Goal: Navigation & Orientation: Go to known website

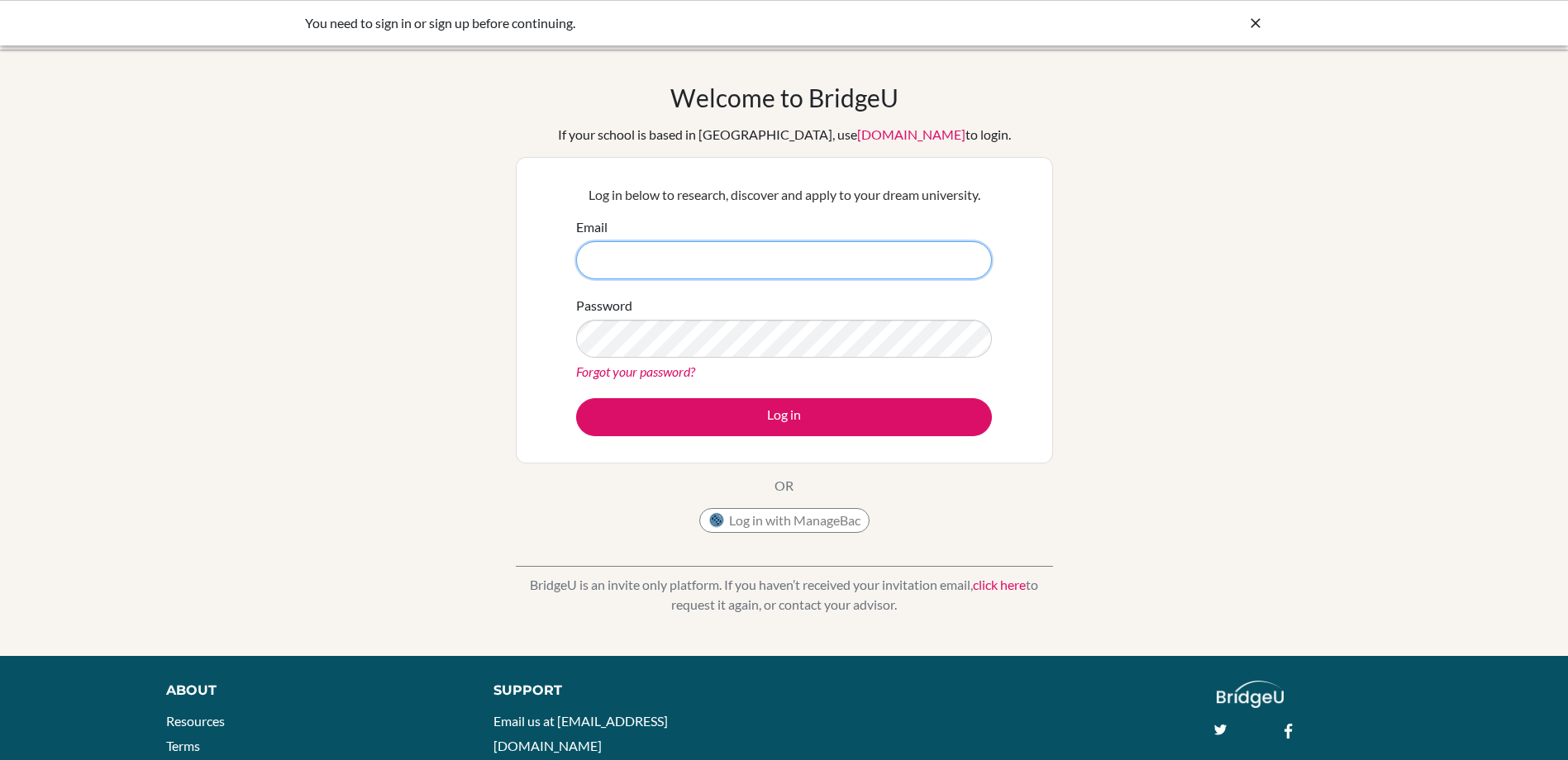
click at [677, 261] on input "Email" at bounding box center [784, 260] width 416 height 38
click at [529, 291] on div "Log in below to research, discover and apply to your dream university. Email Pa…" at bounding box center [784, 310] width 537 height 306
click at [735, 254] on input "Email" at bounding box center [784, 260] width 416 height 38
type input "ryan.fleming@explore.study"
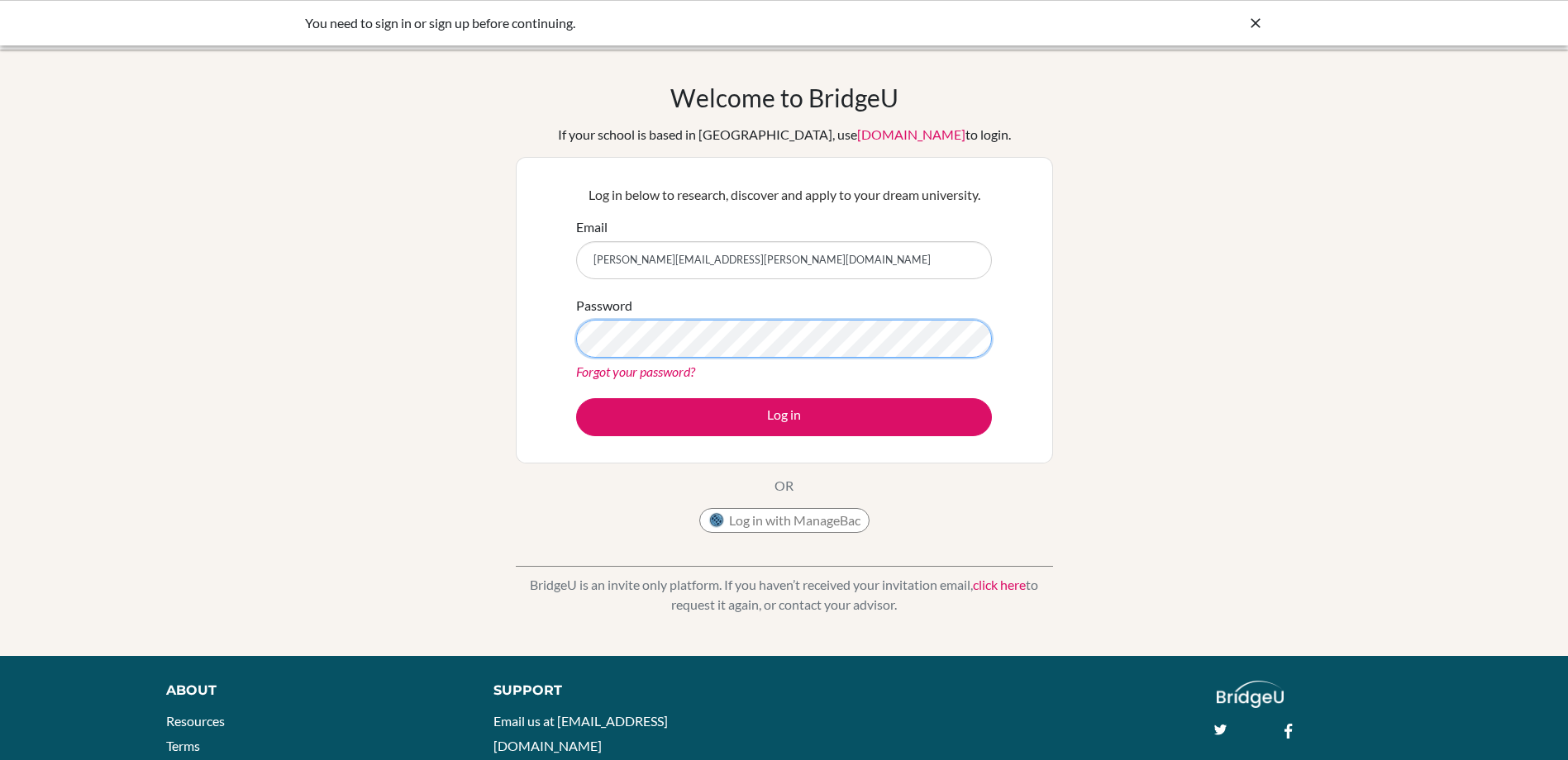
click at [576, 398] on button "Log in" at bounding box center [784, 417] width 416 height 38
click at [683, 371] on link "Forgot your password?" at bounding box center [636, 371] width 119 height 16
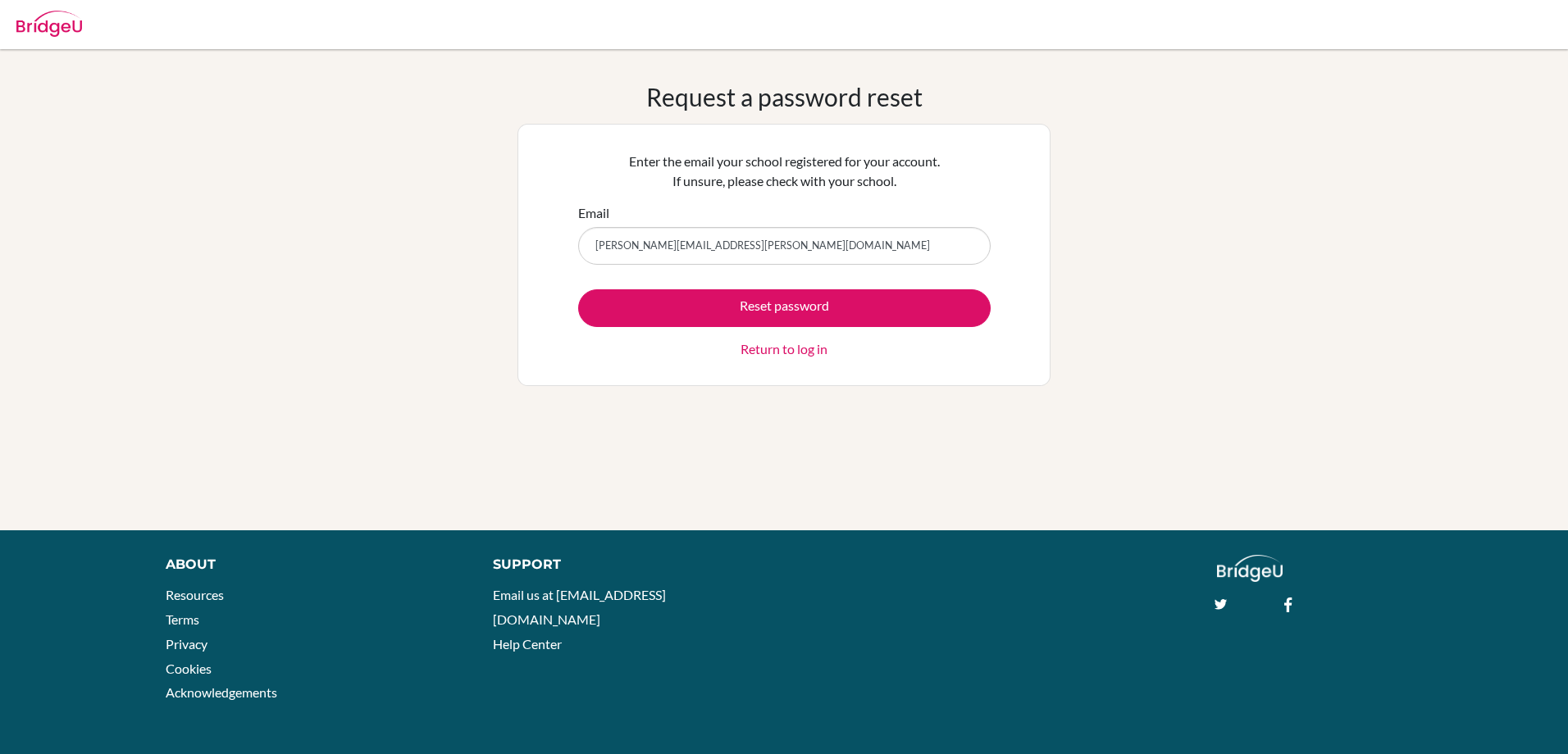
type input "[PERSON_NAME][EMAIL_ADDRESS][PERSON_NAME][DOMAIN_NAME]"
click at [579, 289] on button "Reset password" at bounding box center [784, 307] width 413 height 38
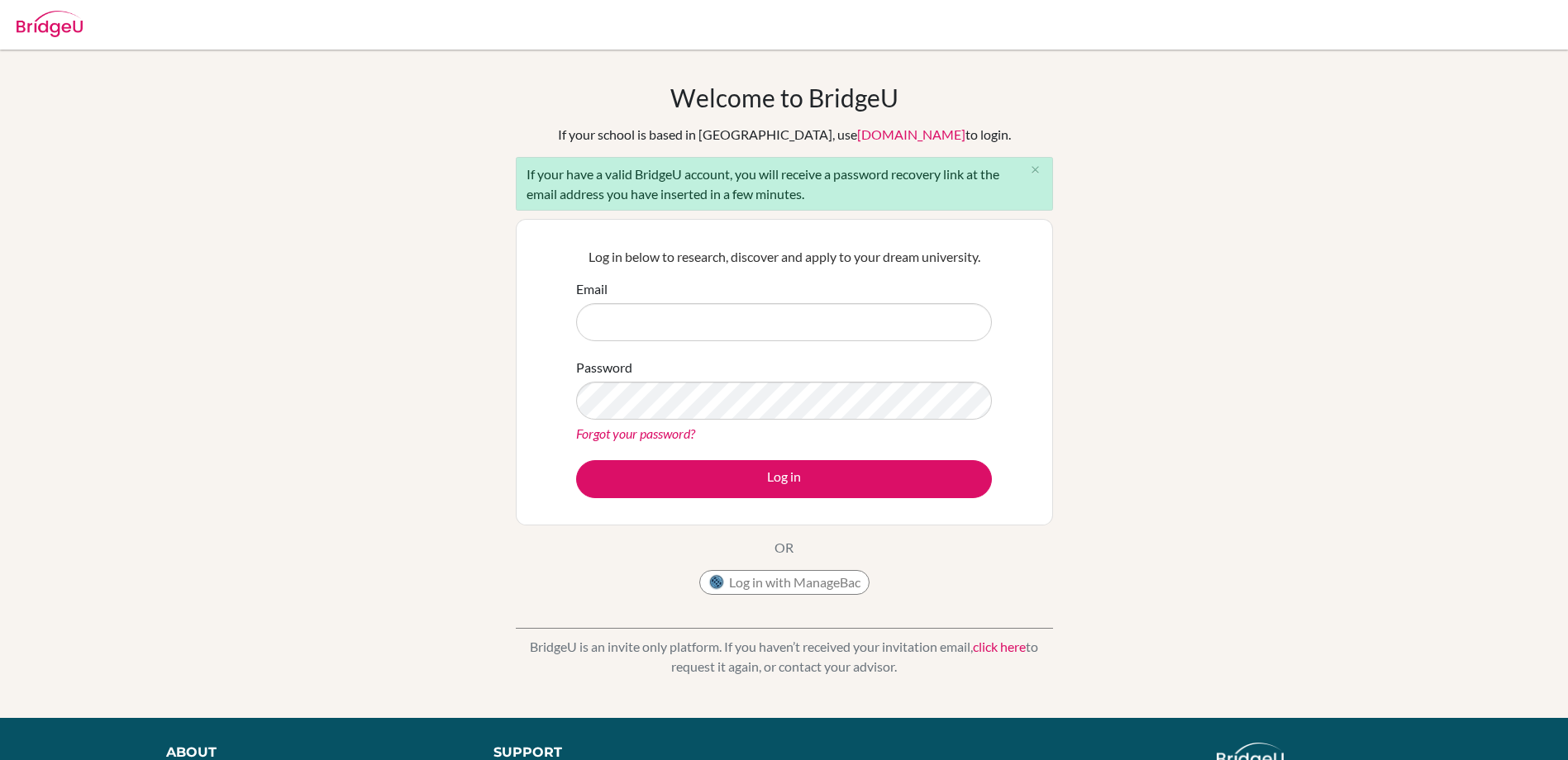
click at [497, 316] on div "Welcome to BridgeU If your school is based in China, use app.bridge-u.com.cn to…" at bounding box center [784, 384] width 1568 height 602
click at [684, 341] on form "Email Password Forgot your password? Log in" at bounding box center [784, 388] width 416 height 219
click at [735, 313] on input "Email" at bounding box center [784, 322] width 416 height 38
click at [844, 324] on input "Email" at bounding box center [784, 322] width 416 height 38
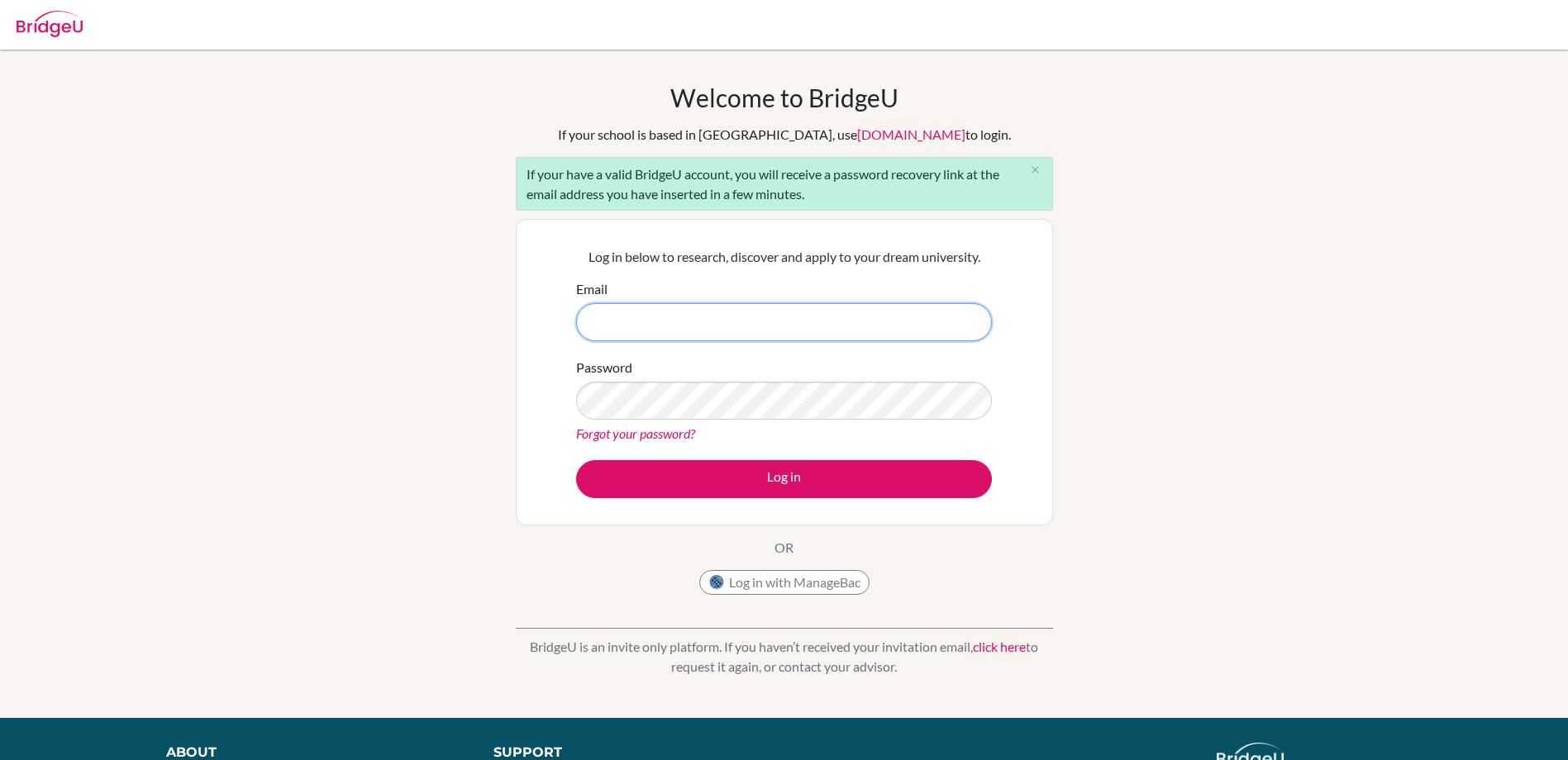
click at [844, 324] on input "Email" at bounding box center [784, 322] width 416 height 38
type input "rfleming7@gmail.com"
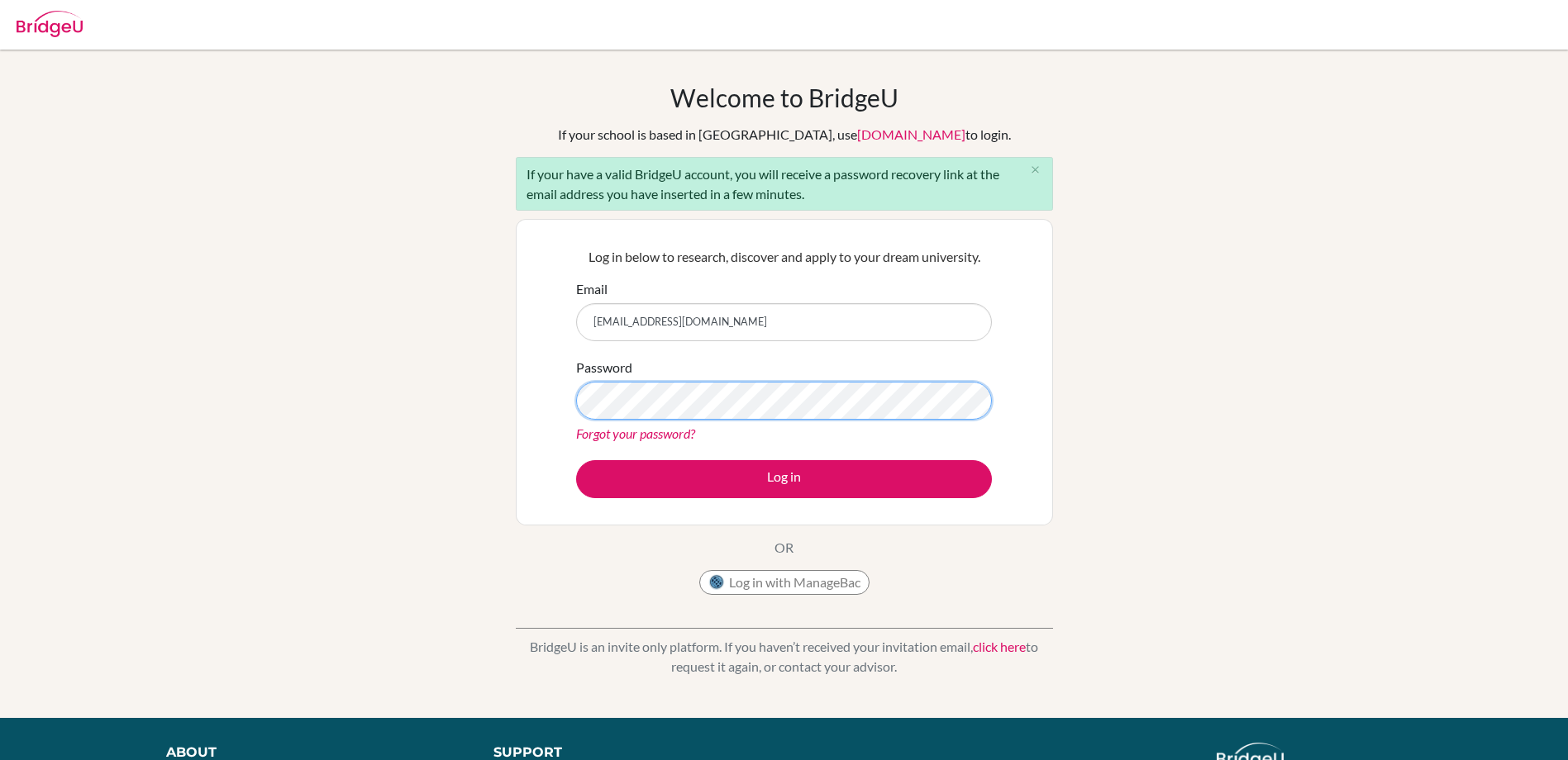
click at [576, 460] on button "Log in" at bounding box center [784, 479] width 416 height 38
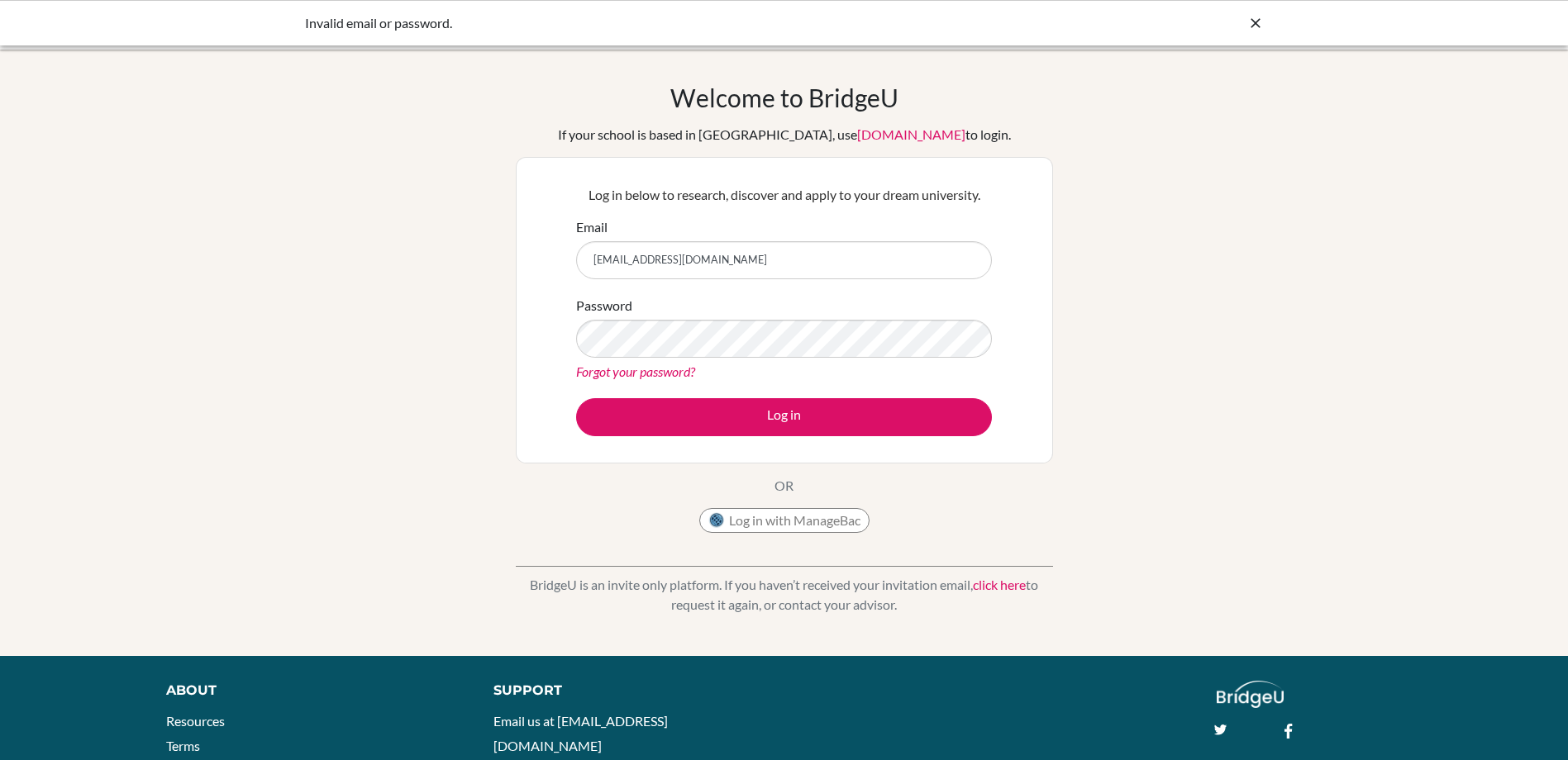
drag, startPoint x: 749, startPoint y: 256, endPoint x: 651, endPoint y: 251, distance: 98.1
click at [651, 251] on input "rfleming7@gmail.com" at bounding box center [784, 260] width 416 height 38
drag, startPoint x: 627, startPoint y: 255, endPoint x: 616, endPoint y: 258, distance: 11.4
click at [616, 258] on input "rfleming7@gmail.com" at bounding box center [784, 260] width 416 height 38
click at [616, 258] on input "rflemg7@gmail.com" at bounding box center [784, 260] width 416 height 38
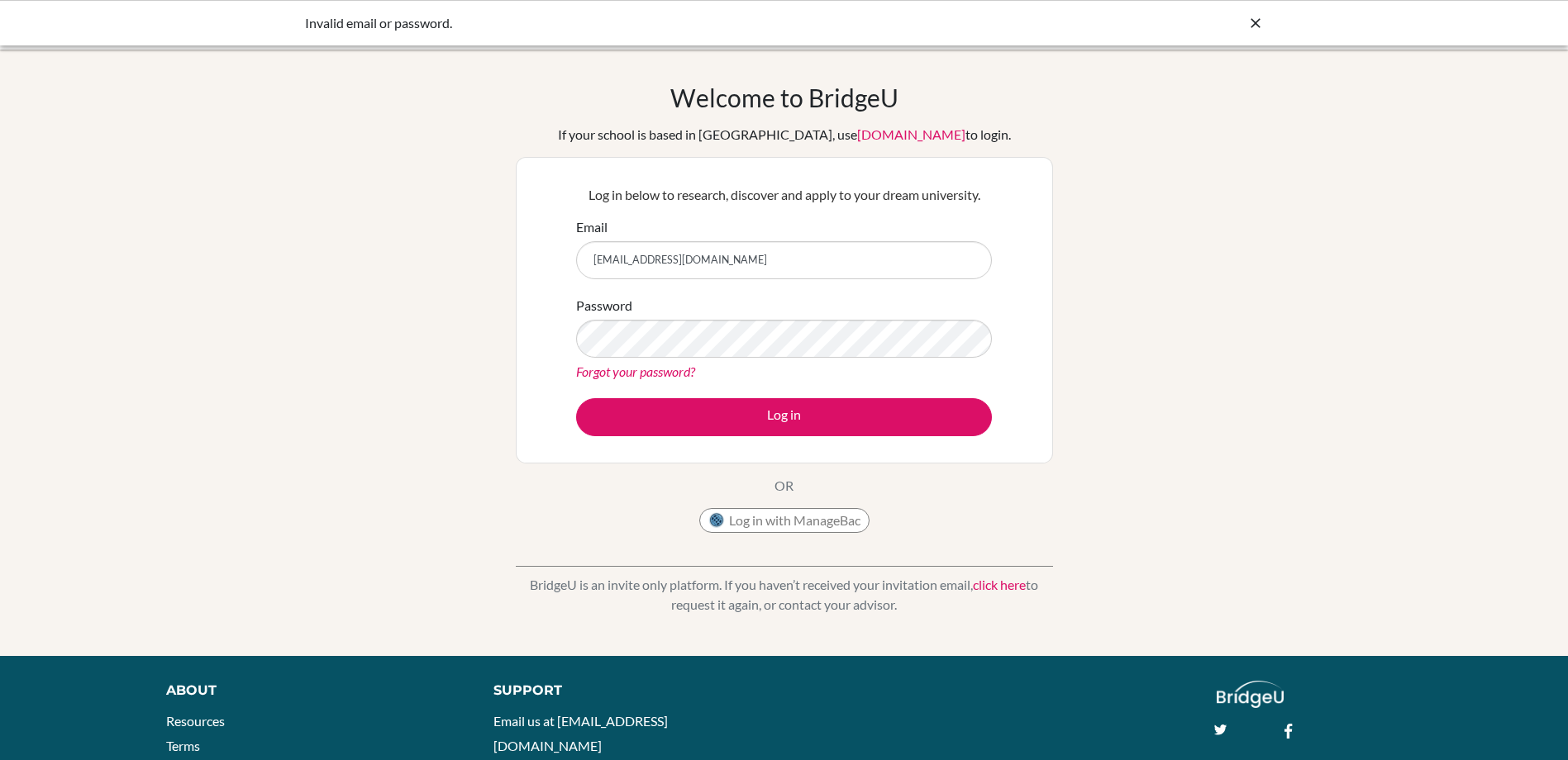
click at [616, 258] on input "rflemg7@gmail.com" at bounding box center [784, 260] width 416 height 38
type input "[PERSON_NAME][EMAIL_ADDRESS][PERSON_NAME][DOMAIN_NAME]"
click at [576, 398] on button "Log in" at bounding box center [784, 417] width 416 height 38
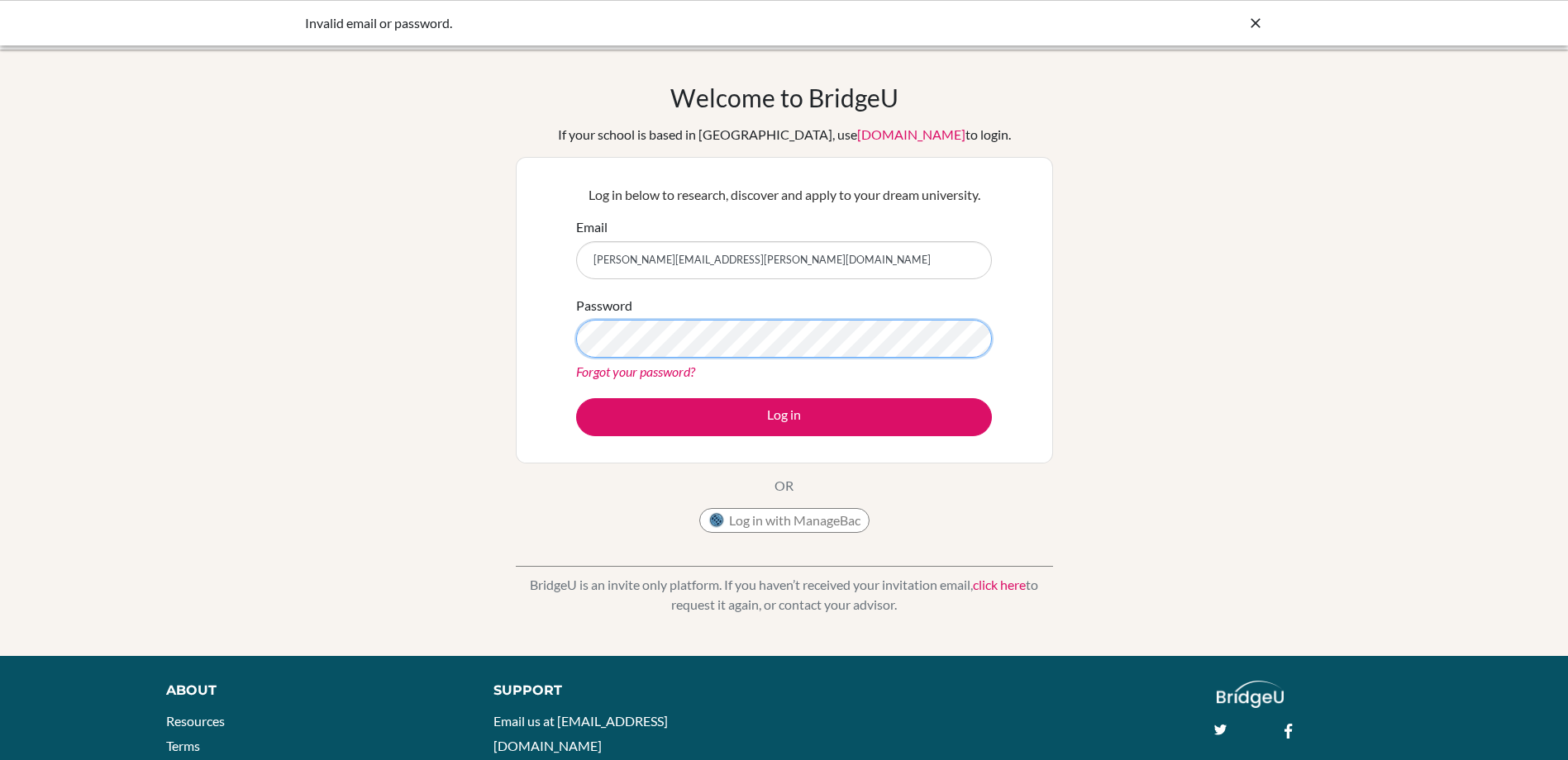
click at [576, 398] on button "Log in" at bounding box center [784, 417] width 416 height 38
click at [757, 256] on input "[PERSON_NAME][EMAIL_ADDRESS][PERSON_NAME][DOMAIN_NAME]" at bounding box center [784, 260] width 416 height 38
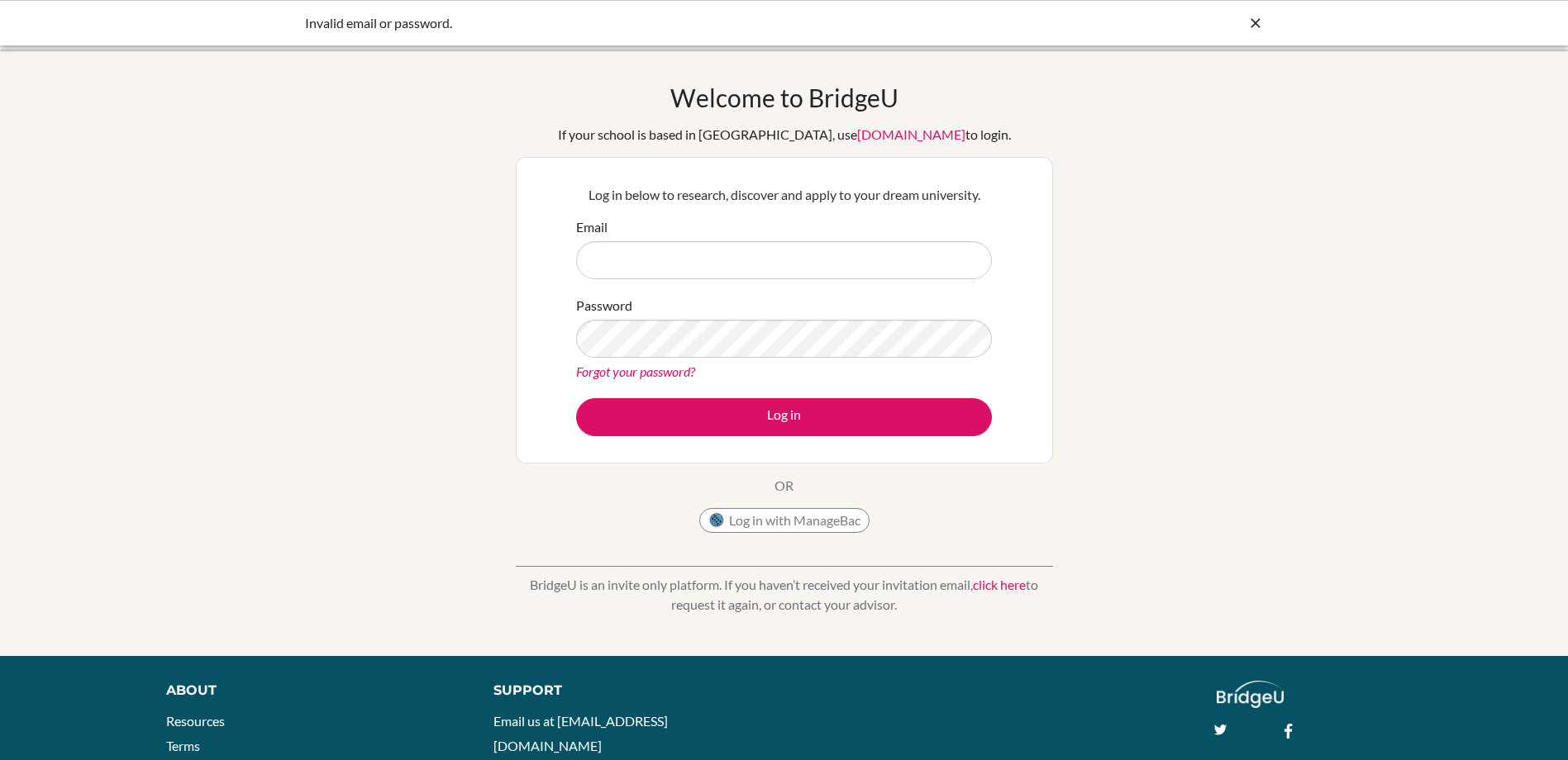
drag, startPoint x: 516, startPoint y: 211, endPoint x: 516, endPoint y: 38, distance: 173.0
click at [516, 211] on div "Log in below to research, discover and apply to your dream university. Email Pa…" at bounding box center [784, 310] width 537 height 306
